Goal: Information Seeking & Learning: Learn about a topic

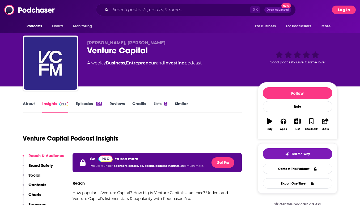
click at [340, 12] on button "Log In" at bounding box center [344, 10] width 24 height 8
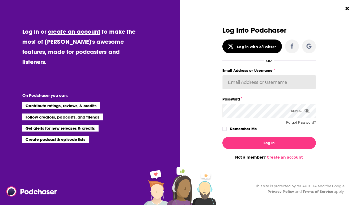
type input "TrevorC"
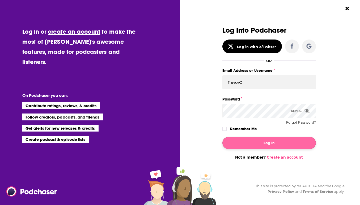
click at [253, 140] on button "Log In" at bounding box center [268, 143] width 93 height 12
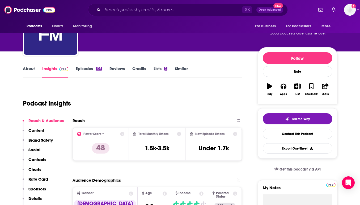
scroll to position [54, 0]
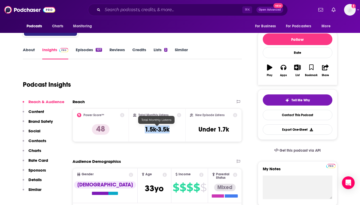
drag, startPoint x: 172, startPoint y: 130, endPoint x: 142, endPoint y: 130, distance: 29.5
click at [142, 130] on div "Total Monthly Listens 1.5k-3.5k" at bounding box center [157, 125] width 48 height 24
copy h3 "1.5k-3.5k"
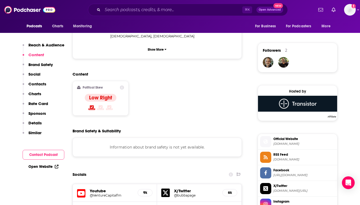
scroll to position [368, 0]
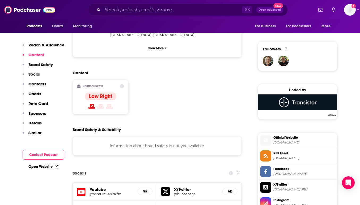
click at [286, 48] on div "2" at bounding box center [286, 49] width 2 height 5
click at [284, 62] on img "david.haddad" at bounding box center [283, 61] width 11 height 11
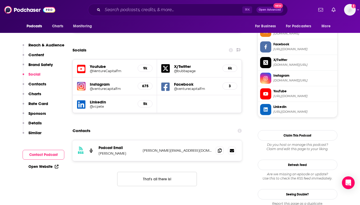
scroll to position [494, 0]
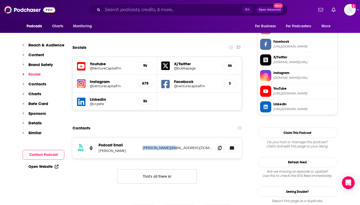
drag, startPoint x: 179, startPoint y: 127, endPoint x: 141, endPoint y: 127, distance: 38.8
click at [141, 138] on div "RSS Podcast Email Jon Bradshaw jon@codebase.com jon@codebase.com" at bounding box center [157, 148] width 169 height 21
copy p "jon@codebase.com"
click at [160, 10] on input "Search podcasts, credits, & more..." at bounding box center [173, 10] width 140 height 8
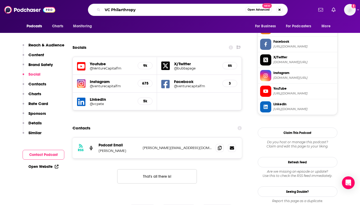
type input "VC Philanthropy"
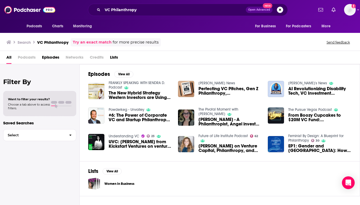
click at [28, 57] on span "Podcasts" at bounding box center [27, 58] width 18 height 11
click at [23, 58] on span "Podcasts" at bounding box center [27, 58] width 18 height 11
click at [73, 57] on span "Networks" at bounding box center [75, 58] width 18 height 11
click at [21, 59] on span "Podcasts" at bounding box center [27, 58] width 18 height 11
click at [7, 57] on span "All" at bounding box center [8, 58] width 5 height 11
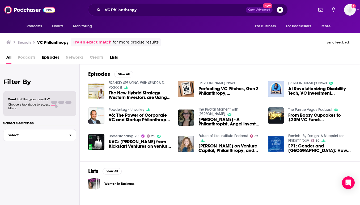
click at [9, 58] on span "All" at bounding box center [8, 58] width 5 height 11
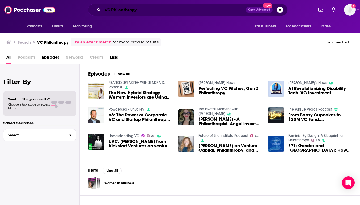
click at [121, 11] on input "VC Philanthropy" at bounding box center [174, 10] width 143 height 8
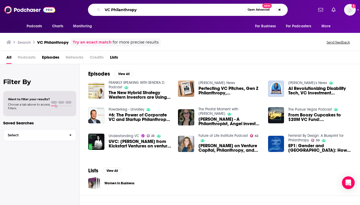
click at [121, 11] on input "VC Philanthropy" at bounding box center [174, 10] width 143 height 8
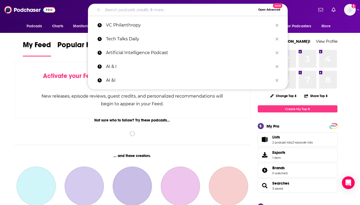
click at [138, 10] on input "Search podcasts, credits, & more..." at bounding box center [179, 10] width 153 height 8
paste input "VC Philanthropy"
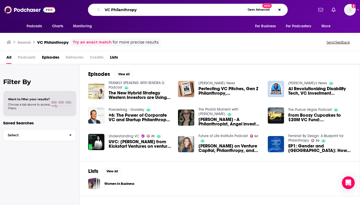
drag, startPoint x: 111, startPoint y: 10, endPoint x: 104, endPoint y: 10, distance: 6.6
click at [104, 10] on input "VC Philanthropy" at bounding box center [174, 10] width 143 height 8
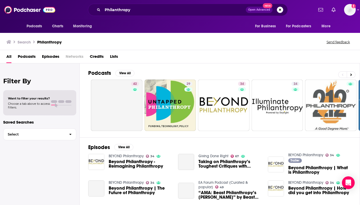
click at [26, 59] on span "Podcasts" at bounding box center [27, 57] width 18 height 11
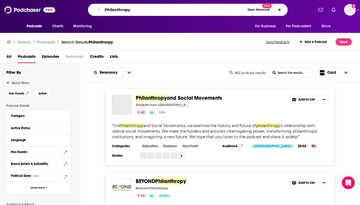
click at [104, 8] on input "Philanthropy" at bounding box center [174, 10] width 143 height 8
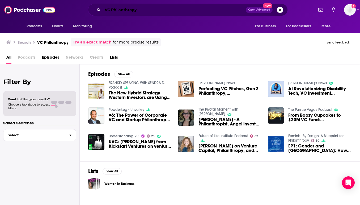
click at [111, 10] on input "VC Philanthropy" at bounding box center [174, 10] width 143 height 8
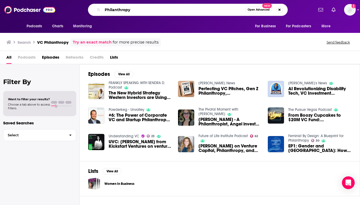
type input "Philanthropy"
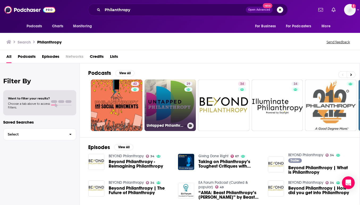
click at [179, 104] on link "29 Untapped Philanthropy" at bounding box center [170, 106] width 52 height 52
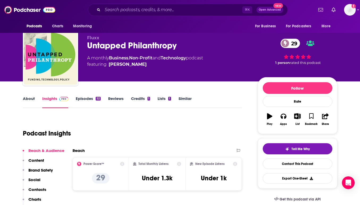
scroll to position [4, 0]
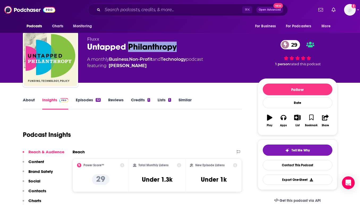
drag, startPoint x: 182, startPoint y: 48, endPoint x: 130, endPoint y: 47, distance: 51.8
click at [130, 47] on div "Untapped Philanthropy 29" at bounding box center [168, 47] width 162 height 10
copy h2 "Philanthropy"
click at [28, 97] on link "About" at bounding box center [29, 103] width 12 height 12
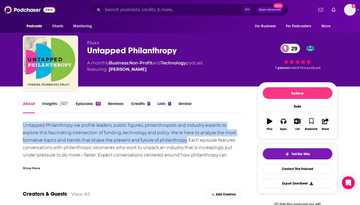
drag, startPoint x: 12, startPoint y: 124, endPoint x: 187, endPoint y: 141, distance: 175.4
copy div "Untapped Philanthropy we profile leaders, public figures, philanthropists and i…"
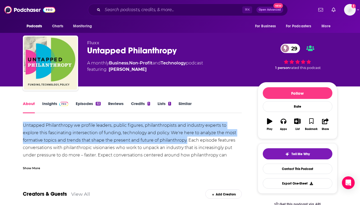
drag, startPoint x: 0, startPoint y: 125, endPoint x: 180, endPoint y: 140, distance: 180.2
click at [180, 140] on div "Untapped Philanthropy we profile leaders, public figures, philanthropists and i…" at bounding box center [132, 155] width 219 height 67
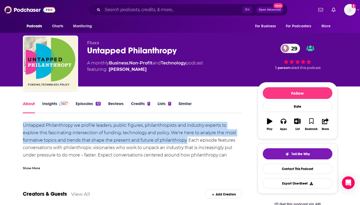
click at [50, 105] on link "Insights" at bounding box center [55, 107] width 26 height 12
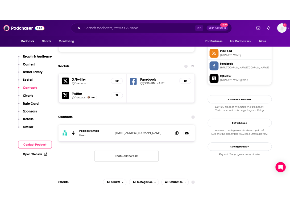
scroll to position [482, 0]
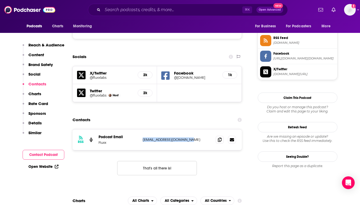
drag, startPoint x: 193, startPoint y: 115, endPoint x: 140, endPoint y: 117, distance: 52.4
click at [140, 130] on div "RSS Podcast Email Fluxx [EMAIL_ADDRESS][DOMAIN_NAME] [EMAIL_ADDRESS][DOMAIN_NAM…" at bounding box center [157, 140] width 169 height 21
copy div "[EMAIL_ADDRESS][DOMAIN_NAME]"
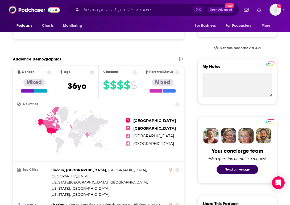
scroll to position [103, 0]
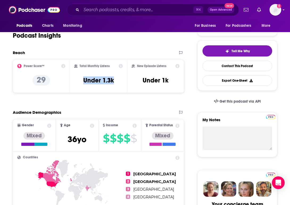
drag, startPoint x: 118, startPoint y: 81, endPoint x: 82, endPoint y: 79, distance: 35.9
click at [82, 79] on div "Total Monthly Listens Under 1.3k" at bounding box center [98, 76] width 49 height 24
copy h3 "Under 1.3k"
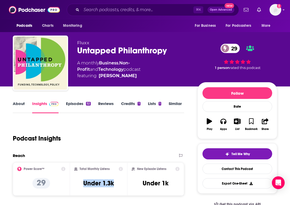
scroll to position [0, 0]
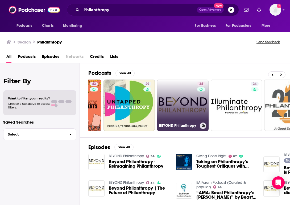
scroll to position [0, 52]
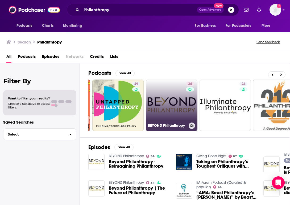
click at [167, 107] on link "34 BEYOND Philanthropy" at bounding box center [172, 106] width 52 height 52
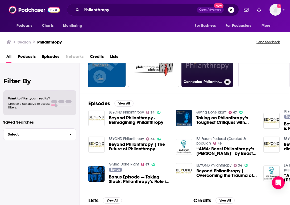
scroll to position [47, 0]
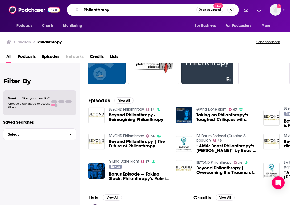
click at [95, 11] on input "Philanthropy" at bounding box center [138, 10] width 115 height 8
type input "Venture Capital"
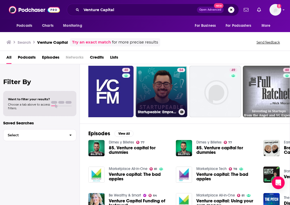
scroll to position [0, 68]
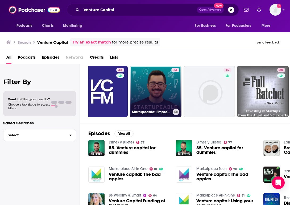
click at [164, 92] on link "54 Startupeable: Emprendimiento | Tecnología | Venture Capital" at bounding box center [156, 92] width 52 height 52
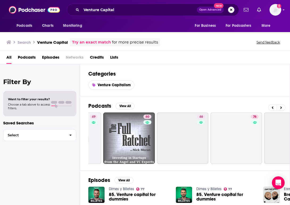
scroll to position [0, 234]
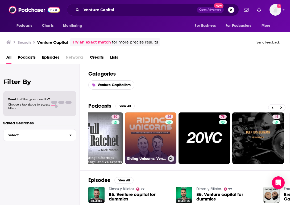
click at [155, 137] on link "46 Riding Unicorns: Venture Capital | Entrepreneurship | Technology" at bounding box center [151, 139] width 52 height 52
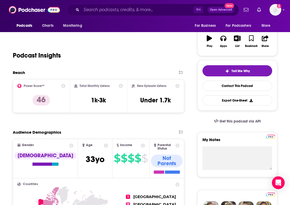
scroll to position [87, 0]
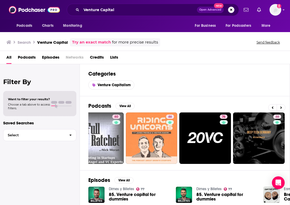
scroll to position [0, 257]
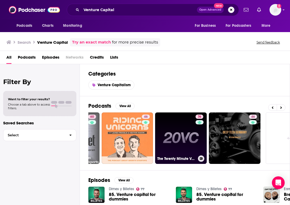
click at [184, 132] on link "76 The Twenty Minute VC (20VC): Venture Capital | Startup Funding | The Pitch" at bounding box center [181, 139] width 52 height 52
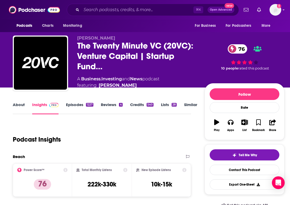
click at [75, 102] on link "Episodes 1227" at bounding box center [79, 108] width 27 height 12
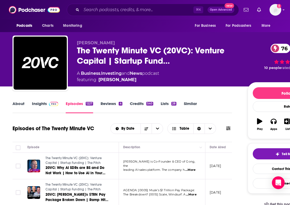
scroll to position [0, 0]
